Goal: Task Accomplishment & Management: Use online tool/utility

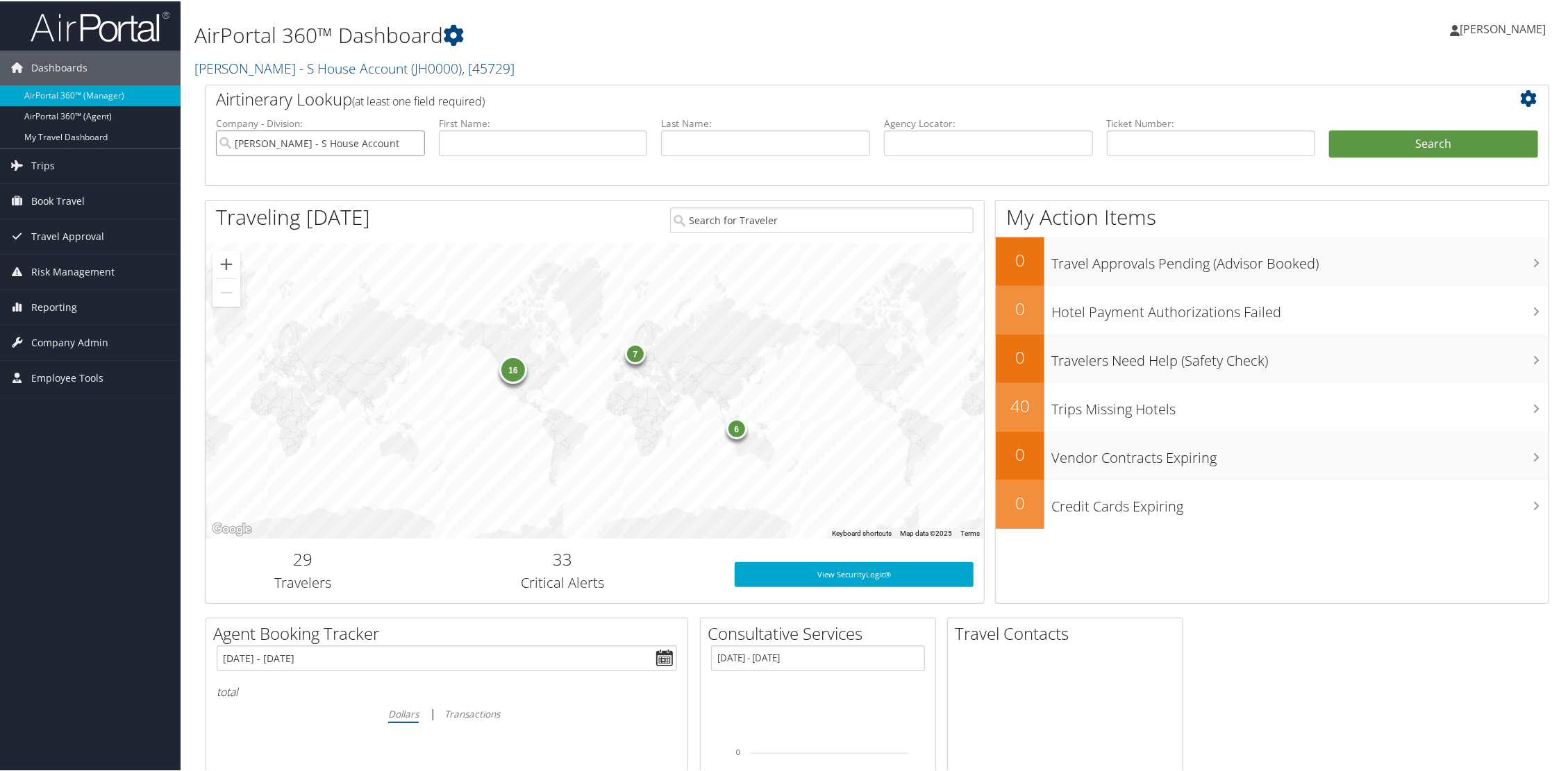
click at [413, 142] on input "[PERSON_NAME] - S House Account" at bounding box center [320, 142] width 209 height 25
click at [462, 72] on span ", [ 45729 ]" at bounding box center [488, 66] width 53 height 18
click at [290, 130] on link "Jan Herwick House Account, [2689]" at bounding box center [287, 134] width 183 height 36
click at [94, 114] on link "AirPortal 360™ (Agent)" at bounding box center [90, 115] width 181 height 20
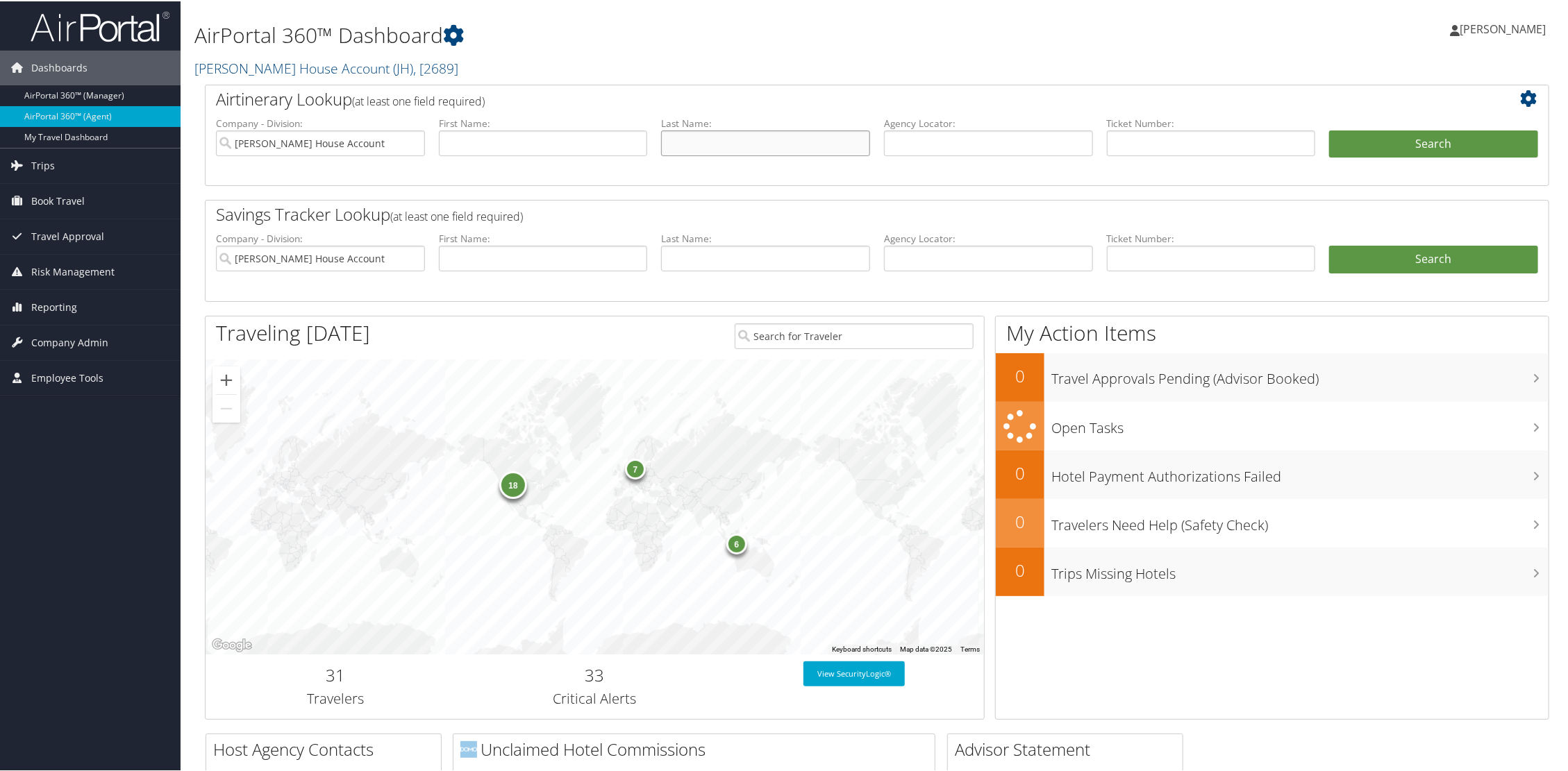
click at [716, 144] on input "text" at bounding box center [765, 142] width 209 height 25
type input "livermore"
click at [1436, 130] on button "Search" at bounding box center [1433, 143] width 209 height 28
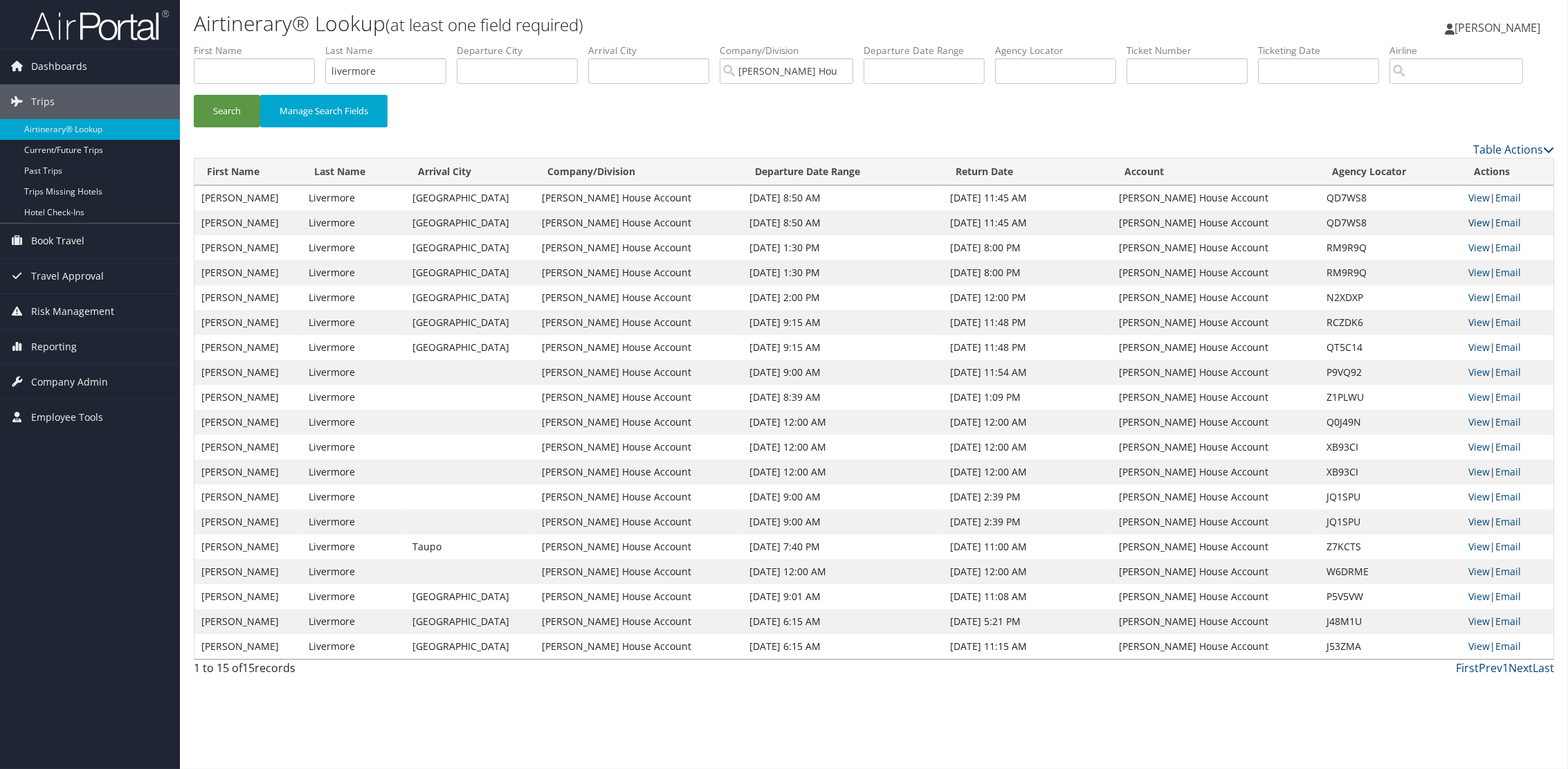
click at [1483, 216] on link "View" at bounding box center [1480, 223] width 21 height 14
